Goal: Task Accomplishment & Management: Manage account settings

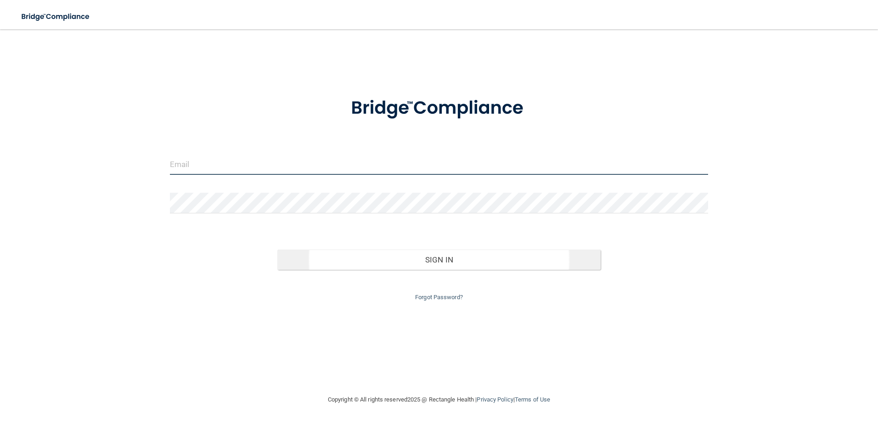
type input "[EMAIL_ADDRESS][DOMAIN_NAME]"
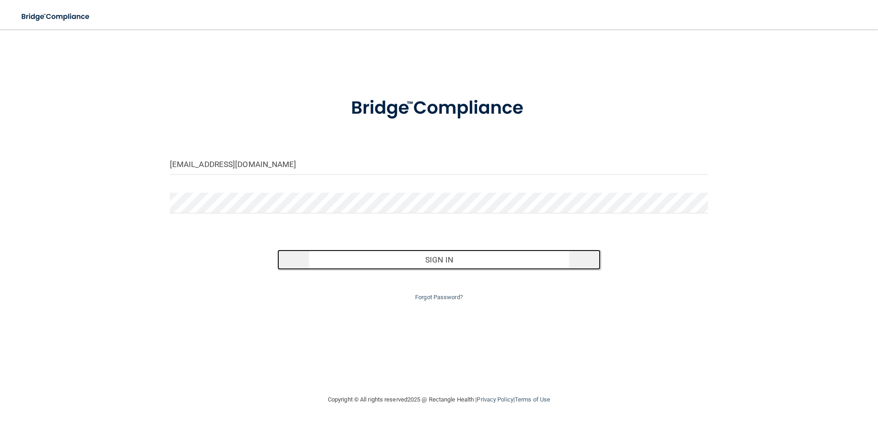
click at [434, 265] on button "Sign In" at bounding box center [438, 260] width 323 height 20
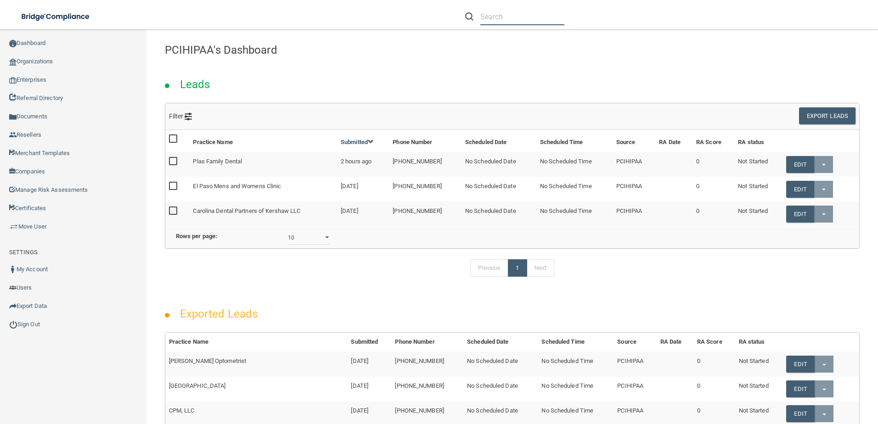
click at [484, 24] on input "text" at bounding box center [522, 16] width 84 height 17
click at [487, 20] on input "text" at bounding box center [522, 16] width 84 height 17
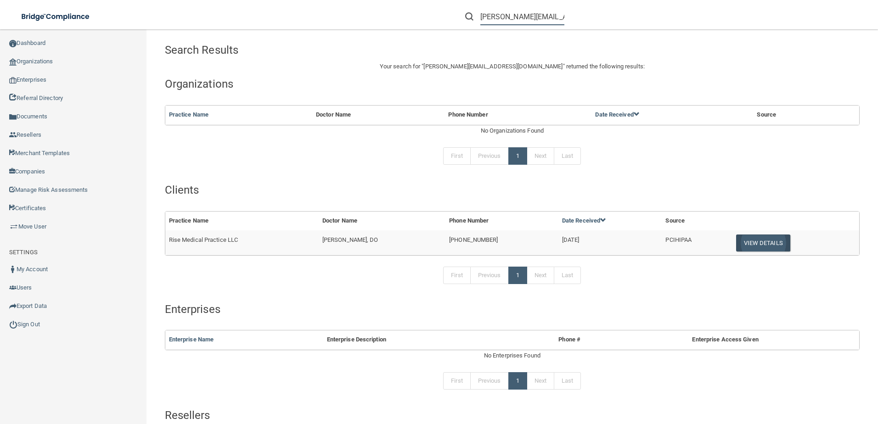
type input "[PERSON_NAME][EMAIL_ADDRESS][DOMAIN_NAME]"
click at [736, 241] on button "View Details" at bounding box center [763, 243] width 54 height 17
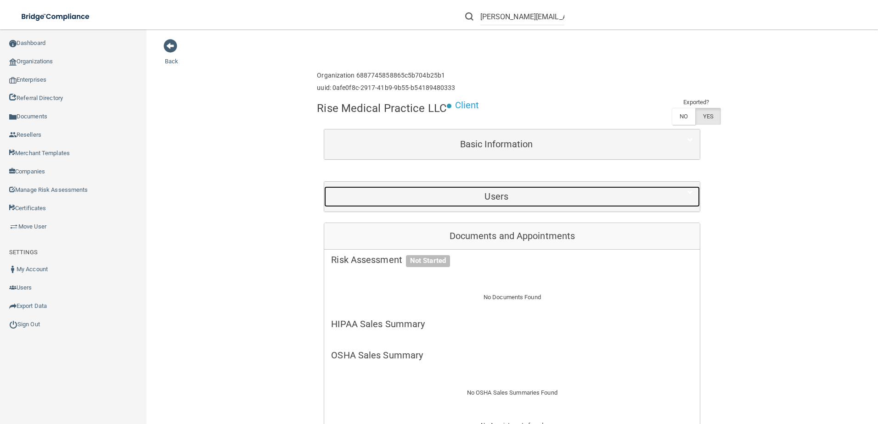
click at [531, 186] on div "Users" at bounding box center [496, 196] width 345 height 21
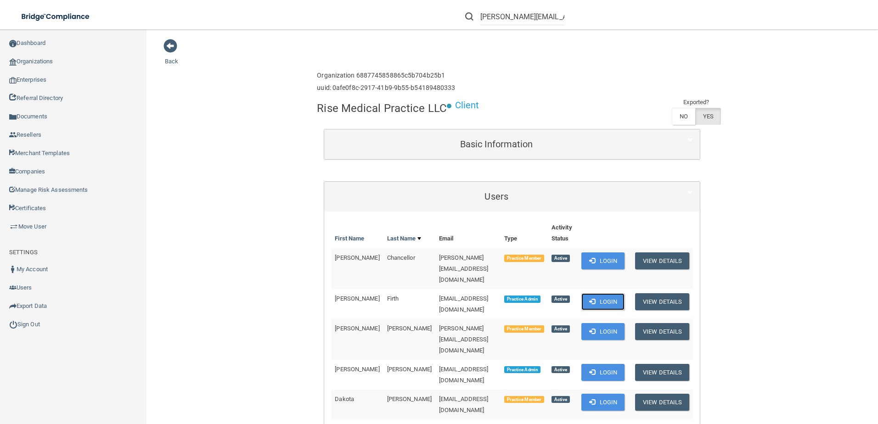
click at [611, 294] on button "Login" at bounding box center [604, 302] width 44 height 17
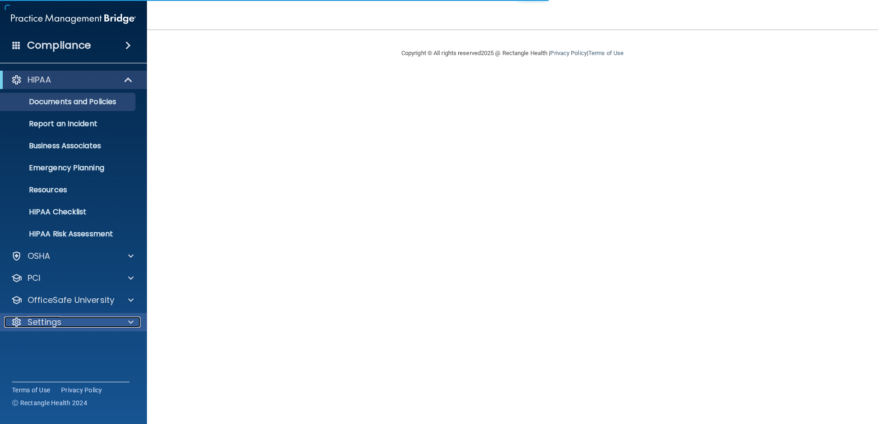
click at [123, 321] on div at bounding box center [129, 322] width 23 height 11
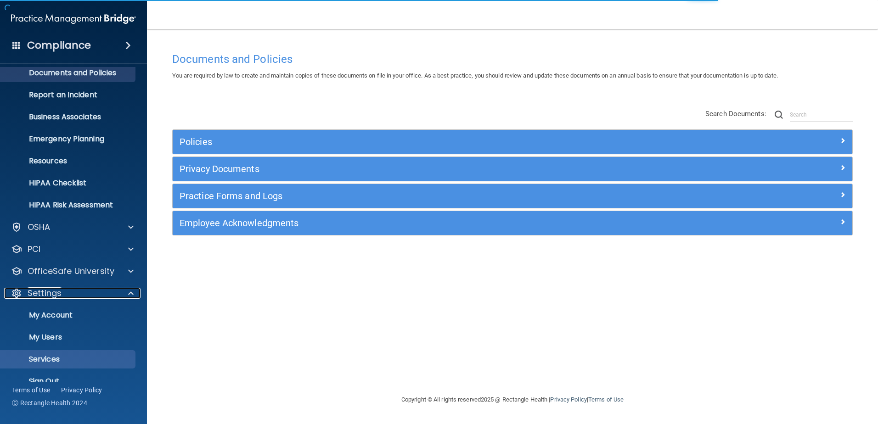
scroll to position [45, 0]
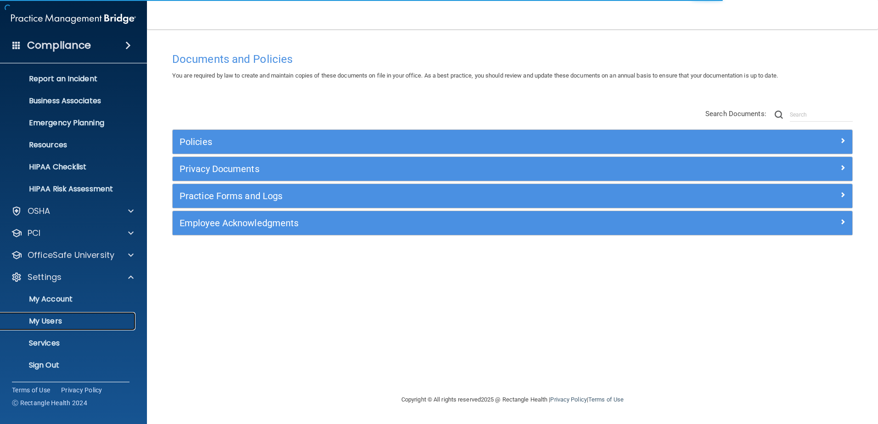
click at [87, 322] on p "My Users" at bounding box center [68, 321] width 125 height 9
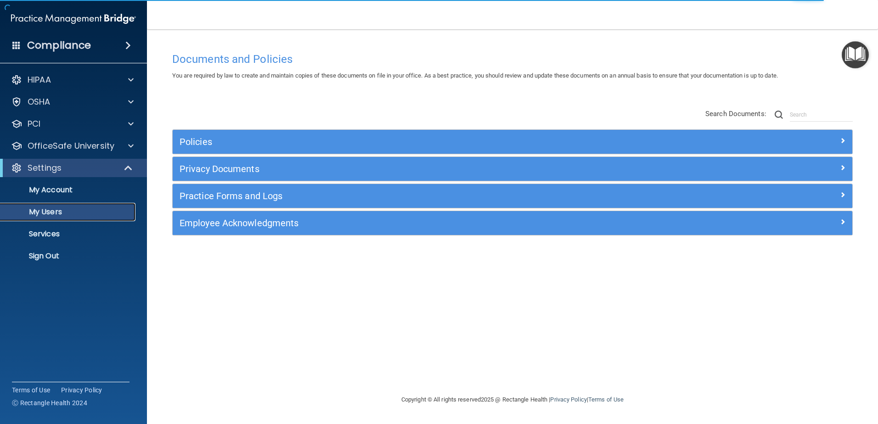
select select "20"
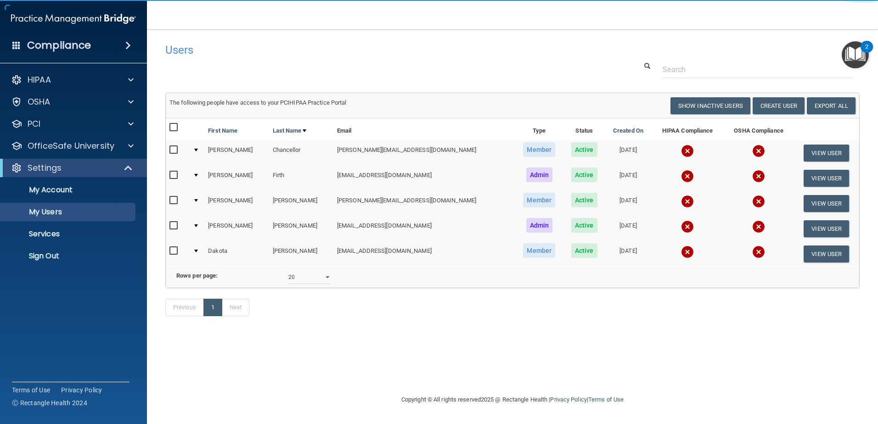
click at [173, 151] on input "checkbox" at bounding box center [174, 150] width 11 height 7
checkbox input "true"
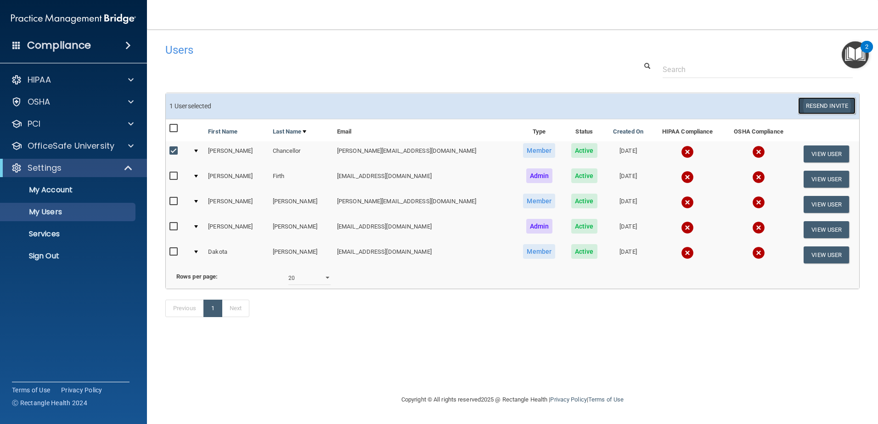
click at [825, 107] on button "Resend Invite" at bounding box center [826, 105] width 57 height 17
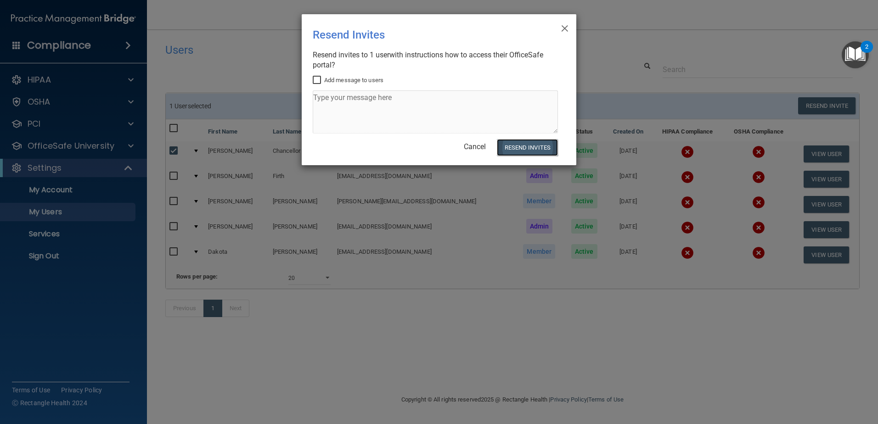
click at [532, 152] on button "Resend Invites" at bounding box center [527, 147] width 61 height 17
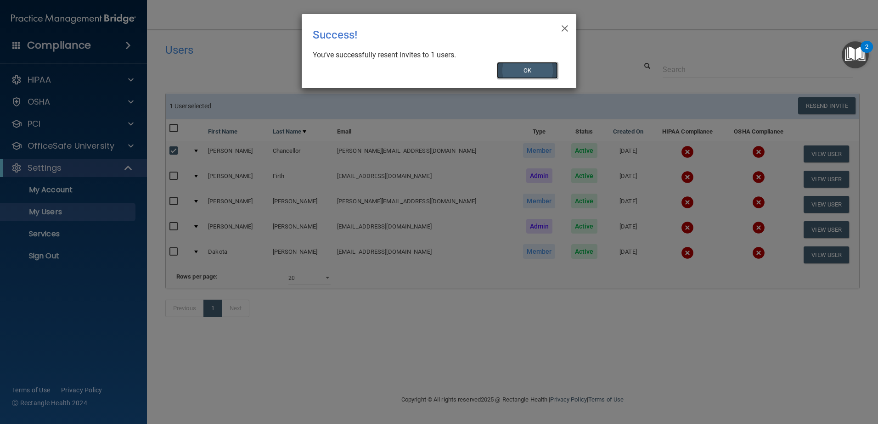
click at [532, 69] on button "OK" at bounding box center [528, 70] width 62 height 17
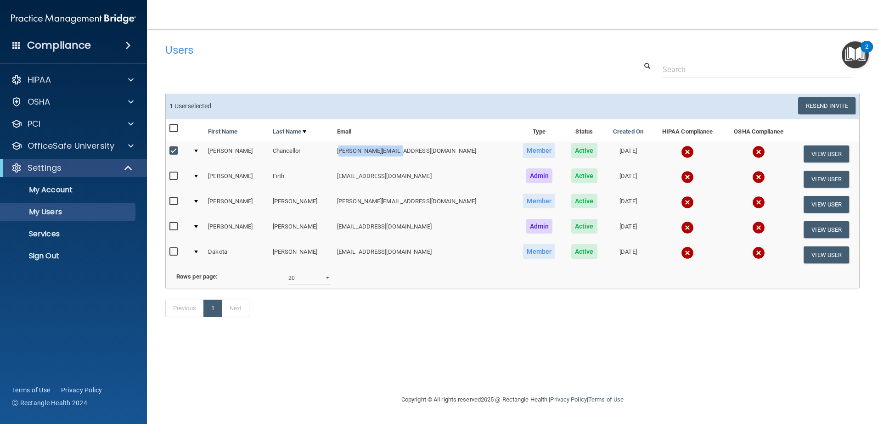
drag, startPoint x: 389, startPoint y: 152, endPoint x: 330, endPoint y: 154, distance: 58.8
click at [333, 154] on td "[PERSON_NAME][EMAIL_ADDRESS][DOMAIN_NAME]" at bounding box center [423, 153] width 181 height 25
drag, startPoint x: 330, startPoint y: 154, endPoint x: 323, endPoint y: 156, distance: 7.0
click at [333, 156] on td "[PERSON_NAME][EMAIL_ADDRESS][DOMAIN_NAME]" at bounding box center [423, 153] width 181 height 25
copy td "[PERSON_NAME][EMAIL_ADDRESS][DOMAIN_NAME]"
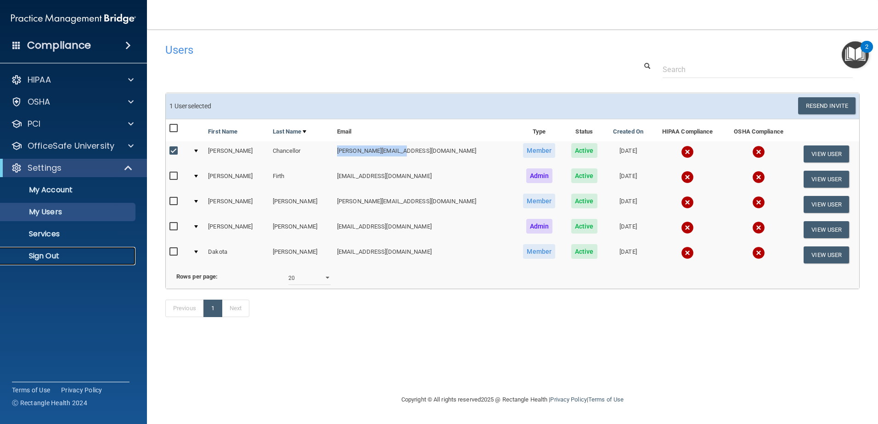
click at [68, 254] on p "Sign Out" at bounding box center [68, 256] width 125 height 9
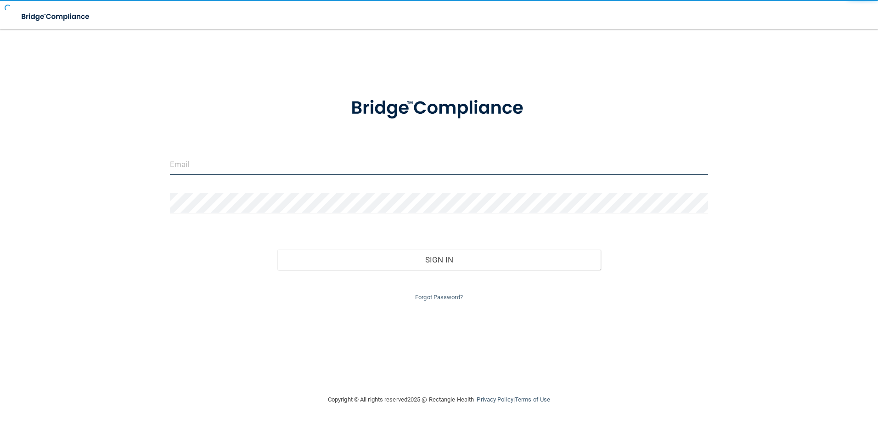
type input "[EMAIL_ADDRESS][DOMAIN_NAME]"
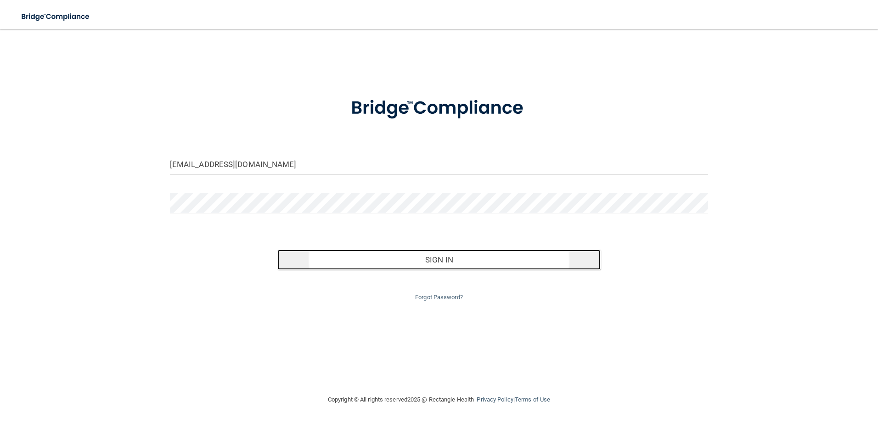
click at [421, 258] on button "Sign In" at bounding box center [438, 260] width 323 height 20
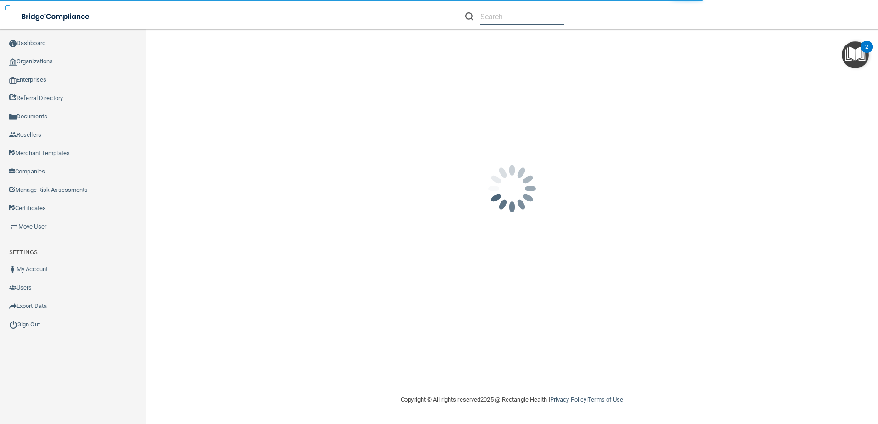
click at [491, 11] on input "text" at bounding box center [522, 16] width 84 height 17
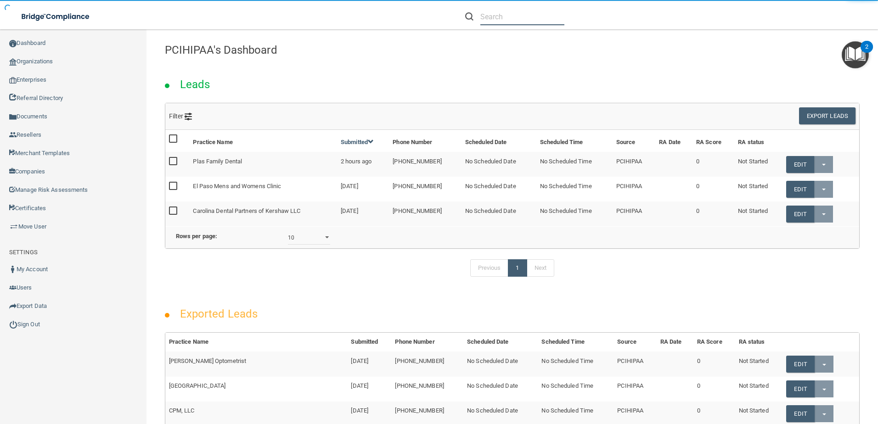
paste input "[PERSON_NAME][EMAIL_ADDRESS][DOMAIN_NAME]"
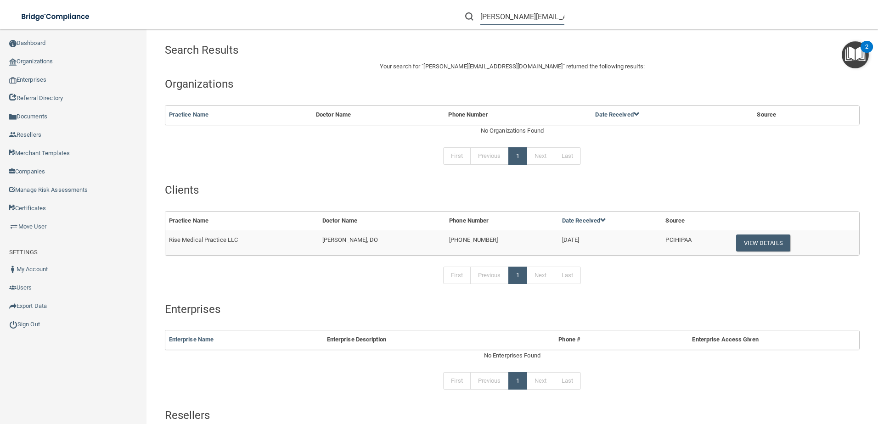
type input "[PERSON_NAME][EMAIL_ADDRESS][DOMAIN_NAME]"
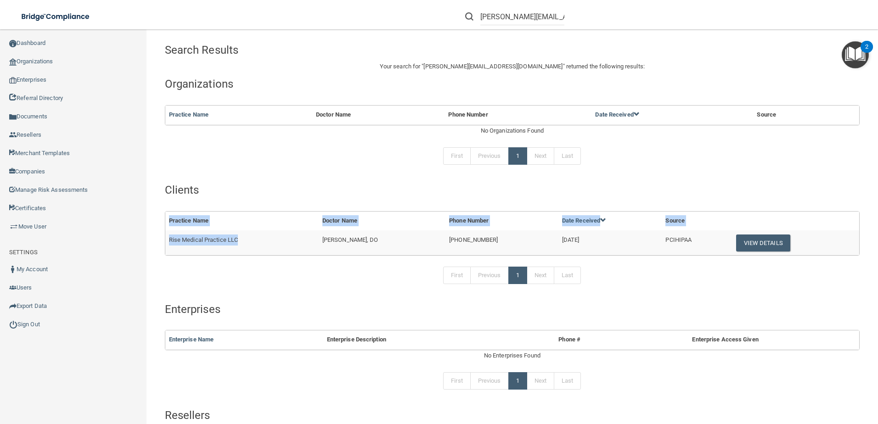
drag, startPoint x: 210, startPoint y: 243, endPoint x: 161, endPoint y: 243, distance: 49.6
click at [161, 243] on div "Practice Name Doctor Name Phone Number Date Received Source Rise Medical Practi…" at bounding box center [512, 233] width 709 height 45
drag, startPoint x: 161, startPoint y: 243, endPoint x: 287, endPoint y: 260, distance: 127.0
click at [287, 260] on div "Search Results Your search for " [EMAIL_ADDRESS][DOMAIN_NAME] " returned the fo…" at bounding box center [512, 275] width 695 height 472
drag, startPoint x: 262, startPoint y: 243, endPoint x: 169, endPoint y: 237, distance: 92.5
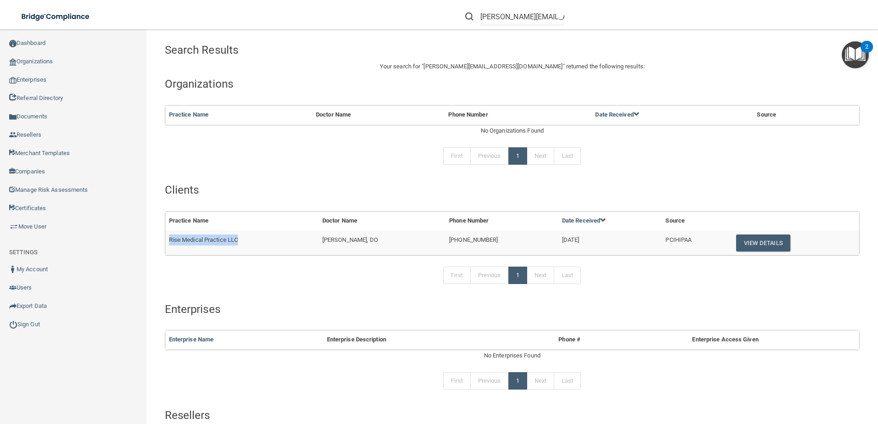
click at [169, 237] on td "Rise Medical Practice LLC" at bounding box center [241, 243] width 153 height 25
copy span "Rise Medical Practice LLC"
